Goal: Book appointment/travel/reservation

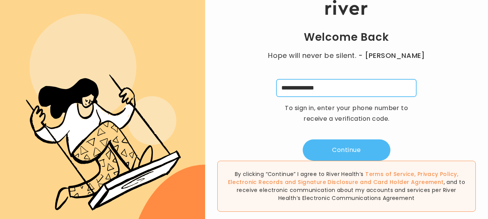
type input "**********"
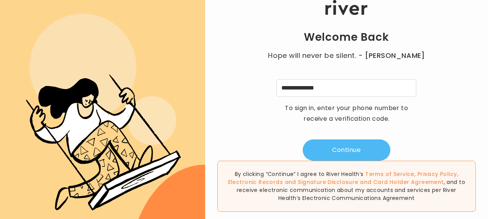
click at [335, 145] on button "Continue" at bounding box center [347, 150] width 88 height 21
type input "*"
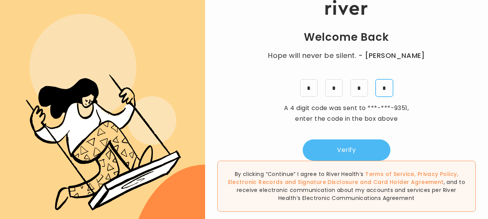
type input "*"
click at [340, 150] on button "Verify" at bounding box center [347, 150] width 88 height 21
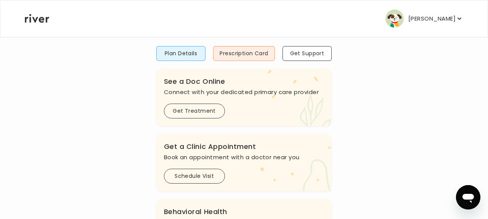
scroll to position [59, 0]
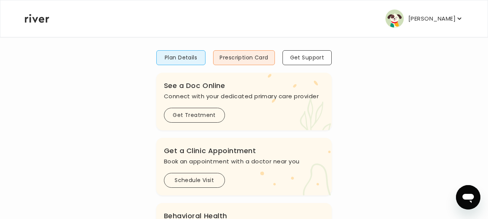
click at [460, 20] on icon "button" at bounding box center [460, 19] width 8 height 8
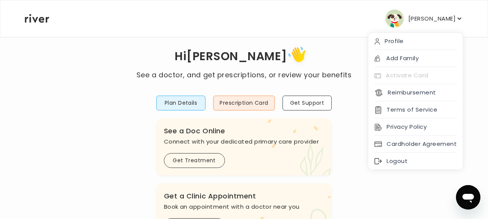
scroll to position [18, 0]
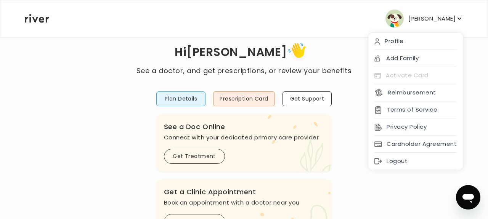
click at [322, 32] on div "[PERSON_NAME] Profile Add Family Activate Card Reimbursement Terms of Service P…" at bounding box center [244, 18] width 439 height 37
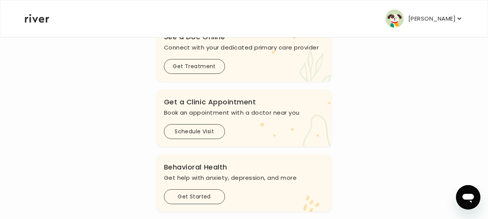
scroll to position [108, 0]
click at [201, 137] on button "Schedule Visit" at bounding box center [194, 132] width 61 height 15
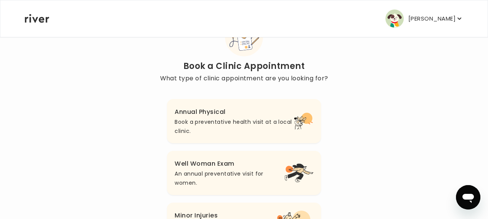
scroll to position [40, 0]
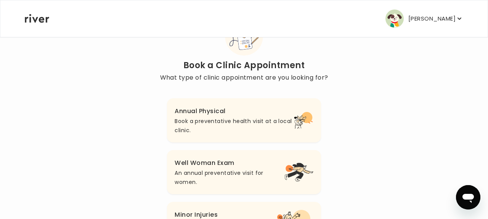
click at [211, 126] on p "Book a preventative health visit at a local clinic." at bounding box center [234, 126] width 119 height 18
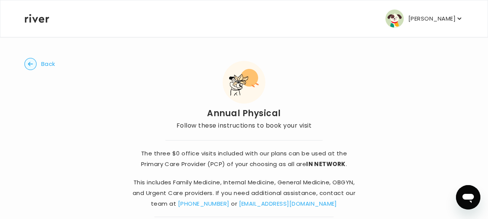
scroll to position [40, 0]
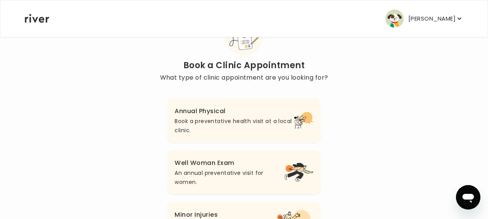
click at [203, 170] on p "An annual preventative visit for women." at bounding box center [230, 178] width 110 height 18
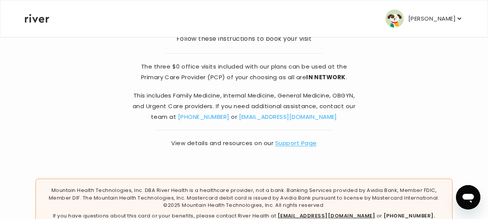
scroll to position [90, 0]
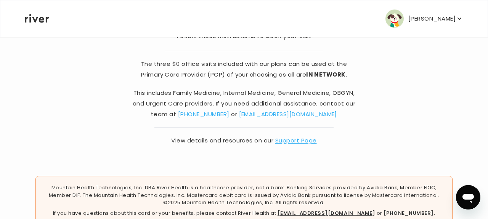
click at [305, 113] on link "[EMAIL_ADDRESS][DOMAIN_NAME]" at bounding box center [288, 114] width 98 height 8
click at [298, 139] on link "Support Page" at bounding box center [297, 141] width 42 height 8
